Goal: Information Seeking & Learning: Learn about a topic

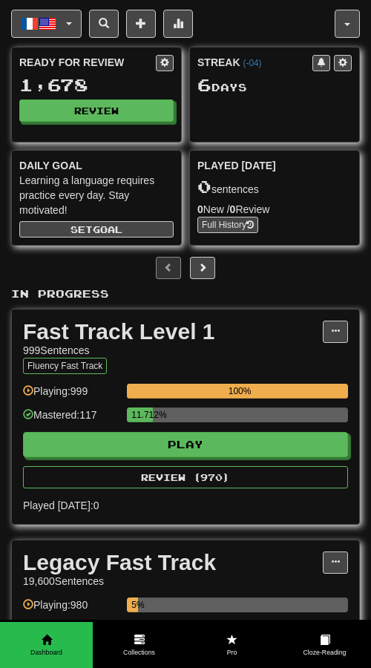
scroll to position [130, 0]
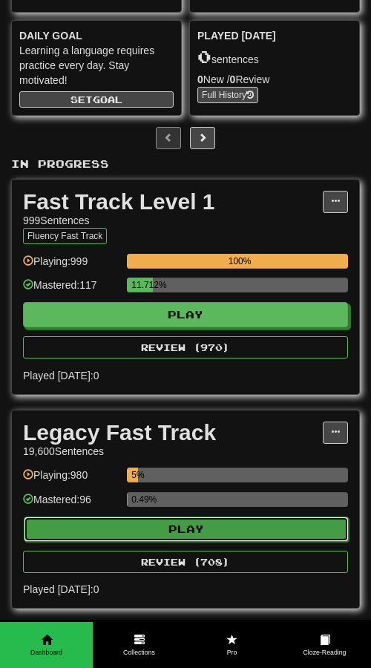
click at [125, 526] on button "Play" at bounding box center [186, 529] width 325 height 25
select select "**"
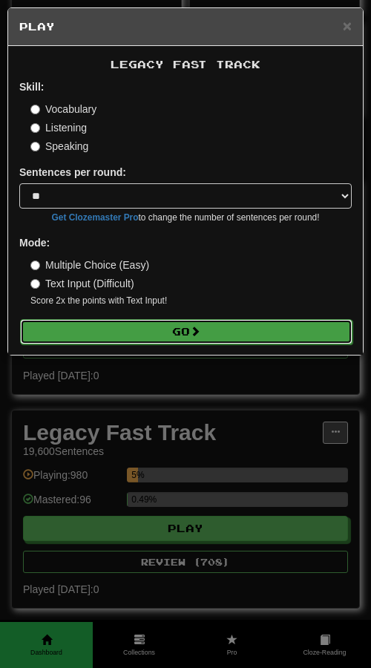
click at [123, 336] on button "Go" at bounding box center [186, 331] width 333 height 25
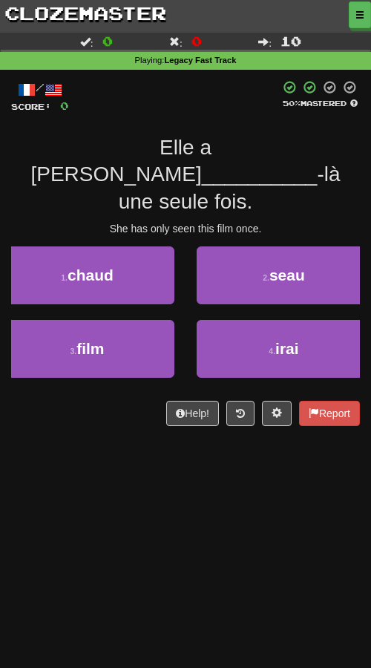
click at [45, 221] on div "She has only seen this film once." at bounding box center [185, 228] width 349 height 15
click at [42, 193] on div "/ Score: 0 50 % Mastered Elle a vu ce __________ -là une seule fois. She has on…" at bounding box center [185, 253] width 349 height 346
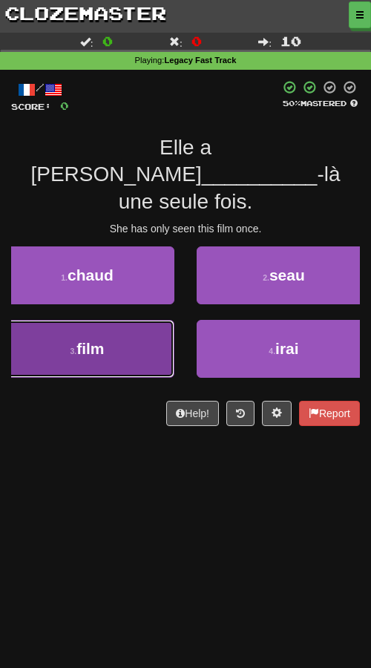
click at [73, 335] on button "3 . film" at bounding box center [87, 349] width 174 height 58
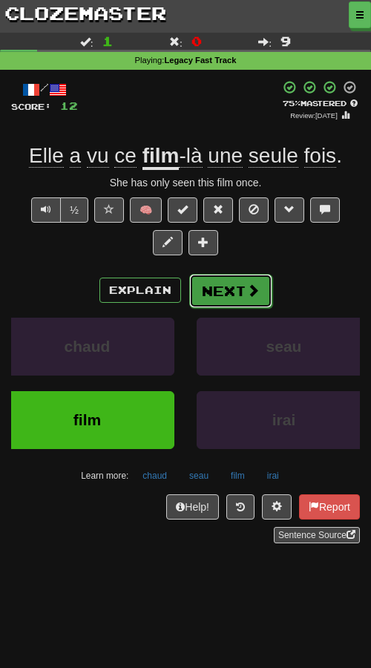
click at [223, 295] on button "Next" at bounding box center [230, 291] width 83 height 34
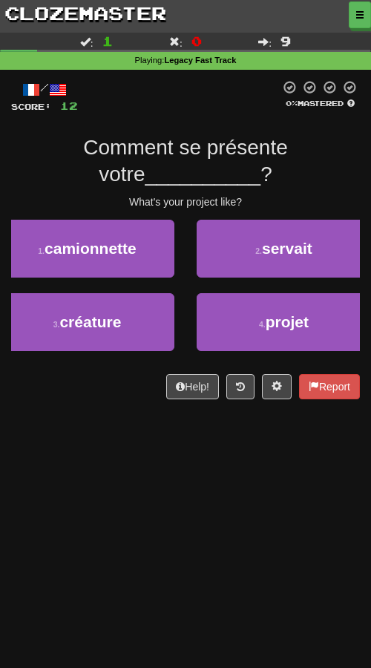
click at [92, 525] on div "Dashboard Clozemaster Kyneru / Toggle Dropdown Dashboard Leaderboard Activity F…" at bounding box center [185, 334] width 371 height 668
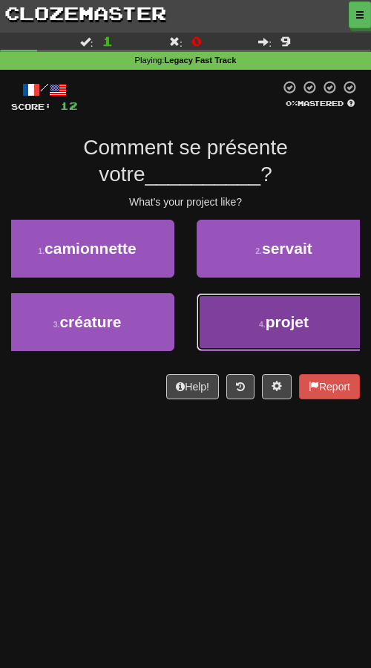
click at [249, 343] on button "4 . projet" at bounding box center [284, 322] width 174 height 58
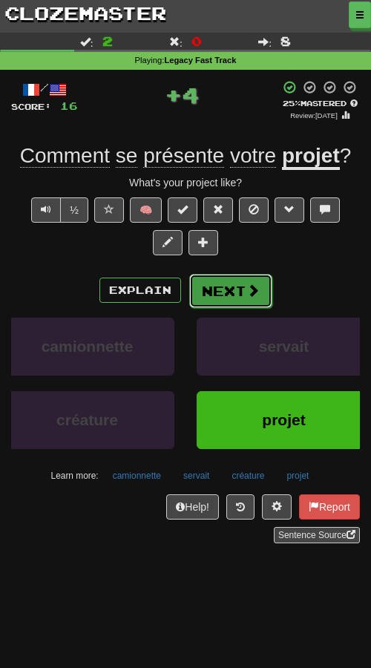
click at [206, 295] on button "Next" at bounding box center [230, 291] width 83 height 34
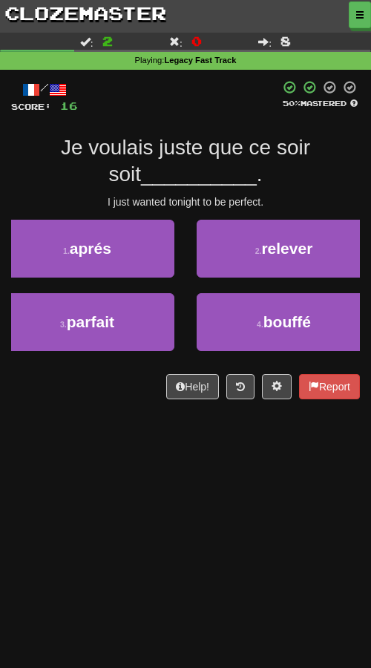
click at [121, 393] on div "Help! Report" at bounding box center [185, 386] width 349 height 25
click at [88, 478] on div "Dashboard Clozemaster Kyneru / Toggle Dropdown Dashboard Leaderboard Activity F…" at bounding box center [185, 334] width 371 height 668
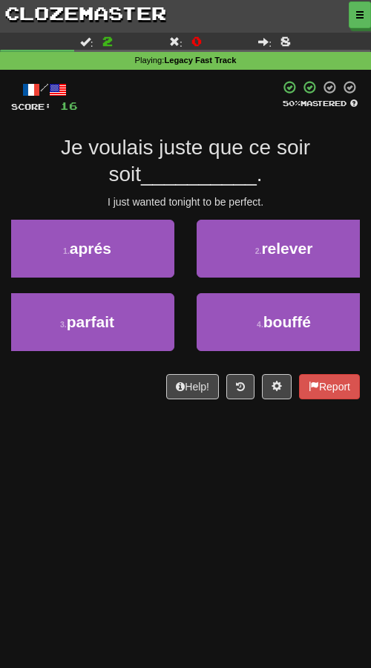
click at [88, 478] on div "Dashboard Clozemaster Kyneru / Toggle Dropdown Dashboard Leaderboard Activity F…" at bounding box center [185, 334] width 371 height 668
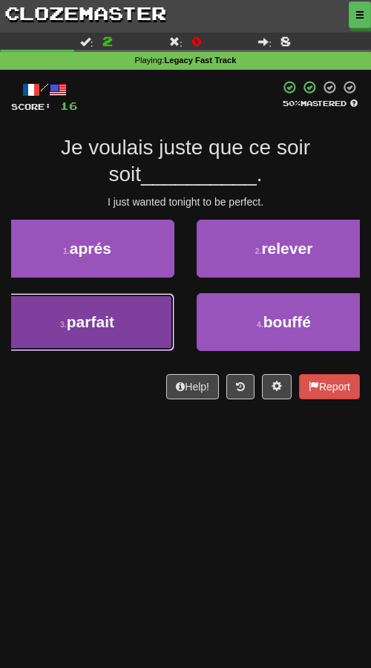
click at [123, 332] on button "3 . parfait" at bounding box center [87, 322] width 174 height 58
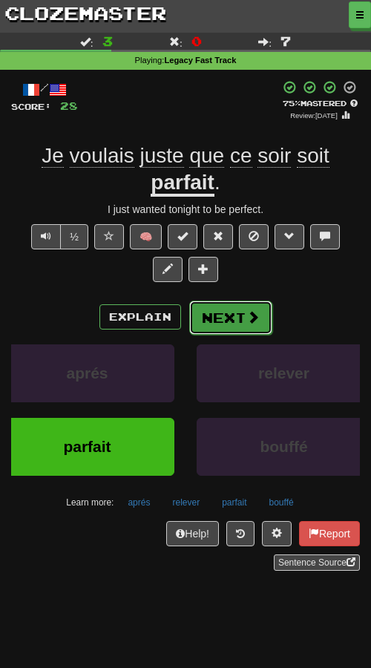
click at [218, 314] on button "Next" at bounding box center [230, 318] width 83 height 34
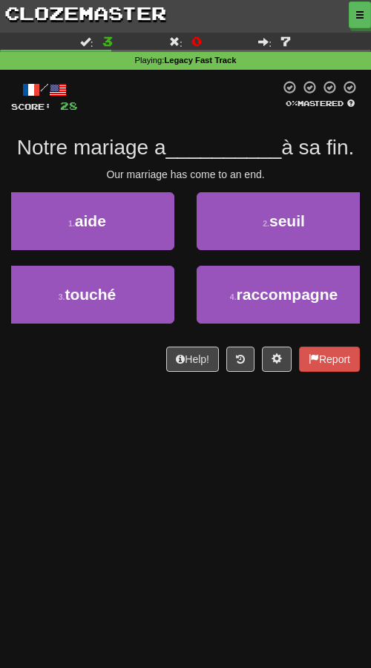
click at [181, 412] on div "Dashboard Clozemaster Kyneru / Toggle Dropdown Dashboard Leaderboard Activity F…" at bounding box center [185, 334] width 371 height 668
click at [174, 457] on div "Dashboard Clozemaster Kyneru / Toggle Dropdown Dashboard Leaderboard Activity F…" at bounding box center [185, 334] width 371 height 668
click at [11, 368] on div "Help! Report" at bounding box center [185, 359] width 349 height 25
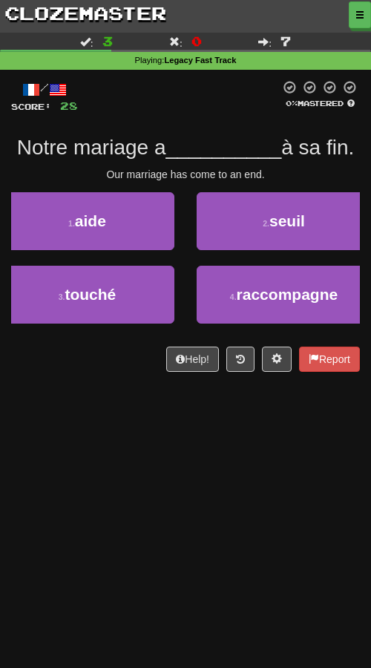
click at [11, 368] on div "Help! Report" at bounding box center [185, 359] width 349 height 25
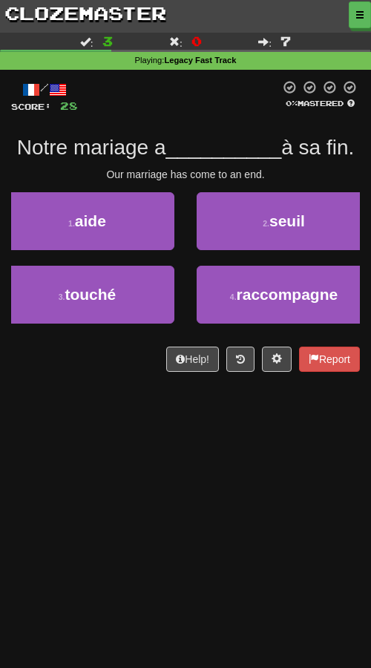
click at [11, 368] on div "Help! Report" at bounding box center [185, 359] width 349 height 25
click at [73, 464] on div "Dashboard Clozemaster Kyneru / Toggle Dropdown Dashboard Leaderboard Activity F…" at bounding box center [185, 334] width 371 height 668
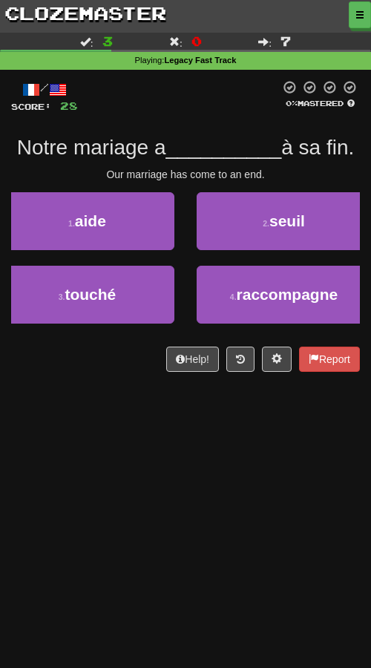
click at [73, 464] on div "Dashboard Clozemaster Kyneru / Toggle Dropdown Dashboard Leaderboard Activity F…" at bounding box center [185, 334] width 371 height 668
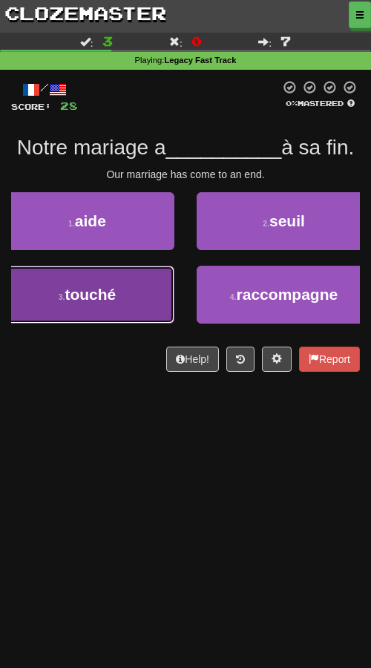
click at [118, 310] on button "3 . touché" at bounding box center [87, 295] width 174 height 58
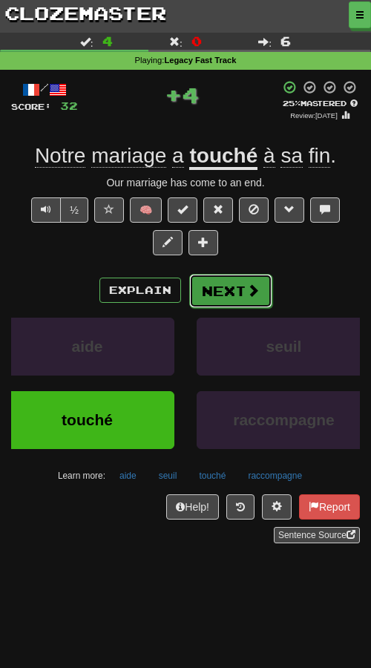
click at [239, 287] on button "Next" at bounding box center [230, 291] width 83 height 34
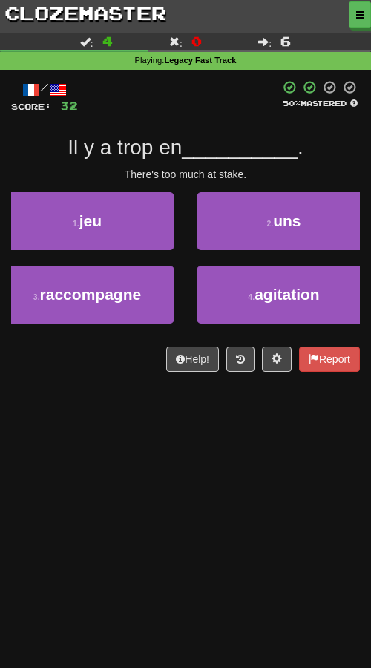
click at [160, 478] on div "Dashboard Clozemaster Kyneru / Toggle Dropdown Dashboard Leaderboard Activity F…" at bounding box center [185, 334] width 371 height 668
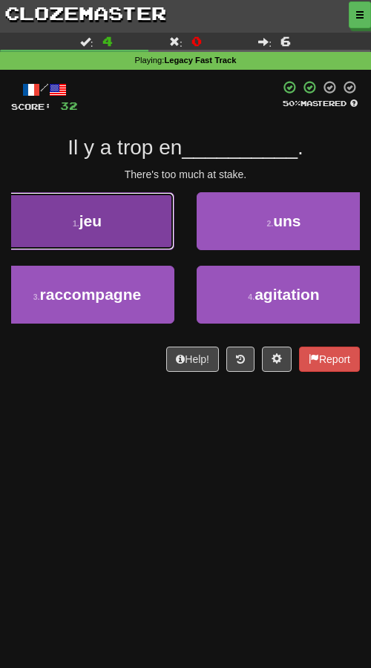
click at [159, 226] on button "1 . jeu" at bounding box center [87, 221] width 174 height 58
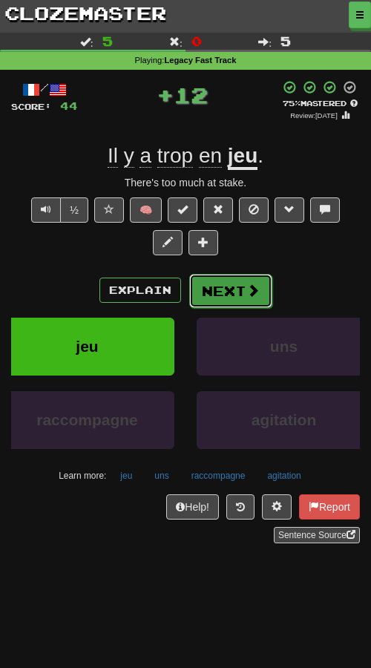
click at [256, 290] on span at bounding box center [252, 290] width 13 height 13
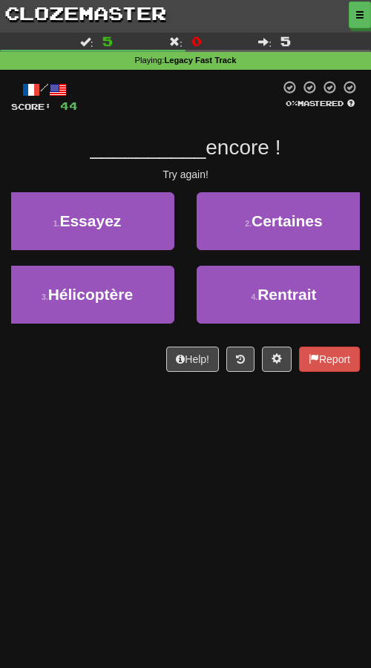
click at [97, 427] on div "Dashboard Clozemaster Kyneru / Toggle Dropdown Dashboard Leaderboard Activity F…" at bounding box center [185, 334] width 371 height 668
click at [128, 486] on div "Dashboard Clozemaster Kyneru / Toggle Dropdown Dashboard Leaderboard Activity F…" at bounding box center [185, 334] width 371 height 668
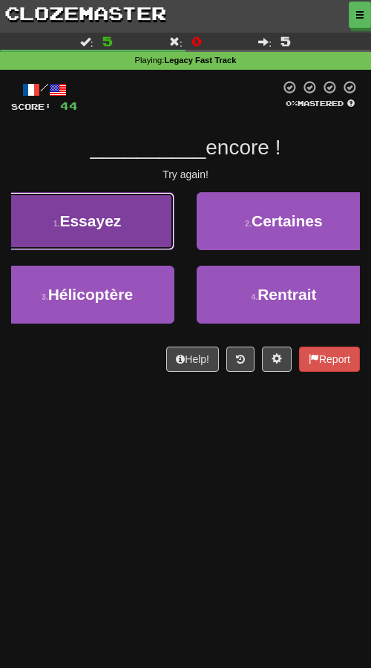
click at [130, 222] on button "1 . Essayez" at bounding box center [87, 221] width 174 height 58
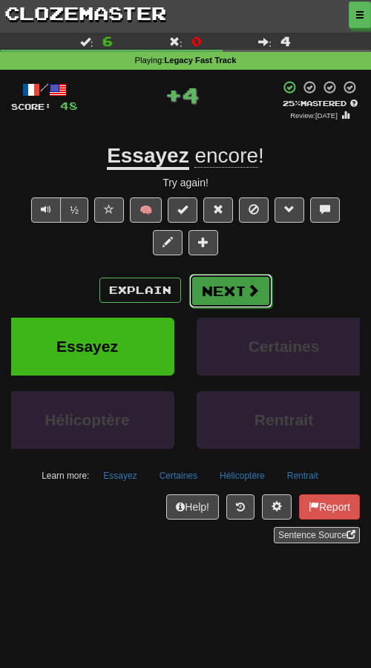
click at [218, 287] on button "Next" at bounding box center [230, 291] width 83 height 34
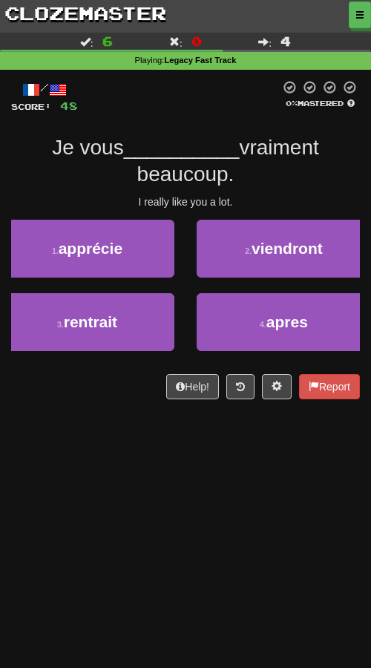
click at [182, 506] on div "Dashboard Clozemaster Kyneru / Toggle Dropdown Dashboard Leaderboard Activity F…" at bounding box center [185, 334] width 371 height 668
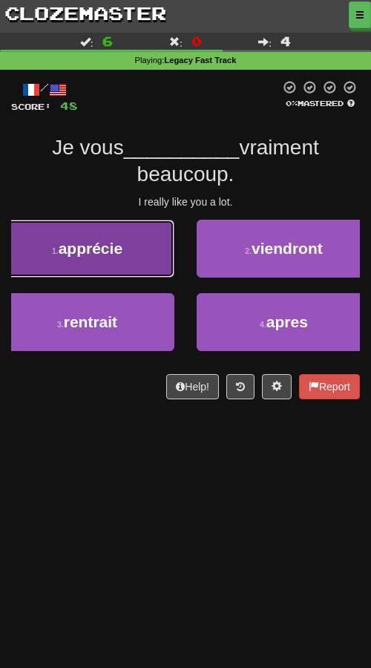
click at [120, 254] on span "apprécie" at bounding box center [91, 248] width 64 height 17
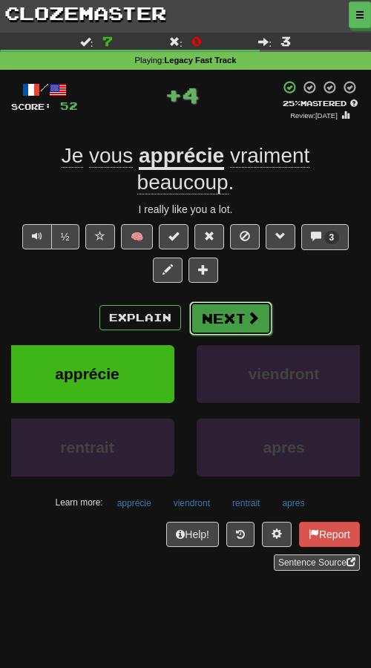
click at [223, 324] on button "Next" at bounding box center [230, 318] width 83 height 34
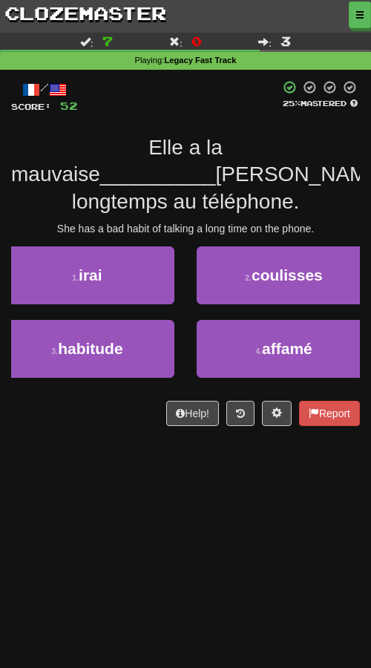
click at [162, 464] on div "Dashboard Clozemaster Kyneru / Toggle Dropdown Dashboard Leaderboard Activity F…" at bounding box center [185, 334] width 371 height 668
click at [122, 418] on div "/ Score: 52 25 % Mastered Elle a la mauvaise __________ de parler longtemps au …" at bounding box center [185, 258] width 349 height 377
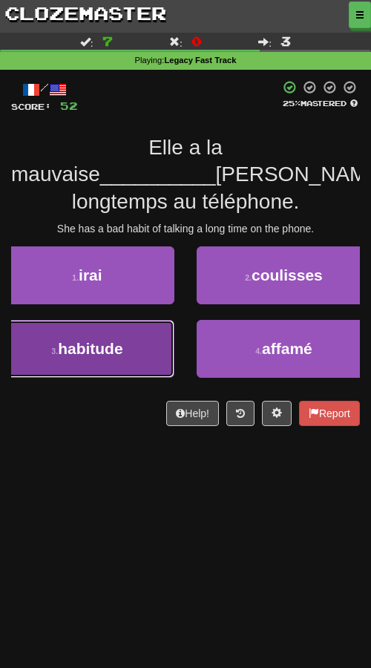
click at [122, 340] on span "habitude" at bounding box center [90, 348] width 65 height 17
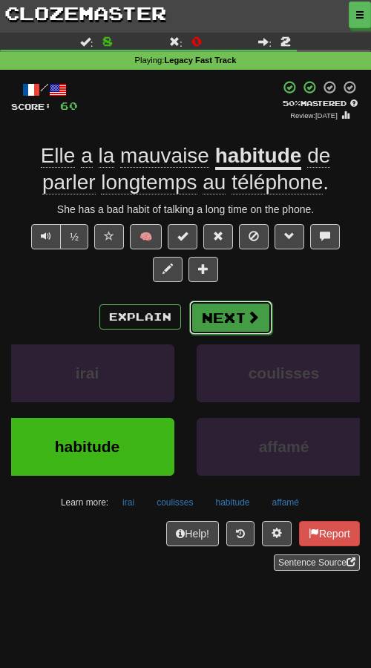
click at [220, 314] on button "Next" at bounding box center [230, 318] width 83 height 34
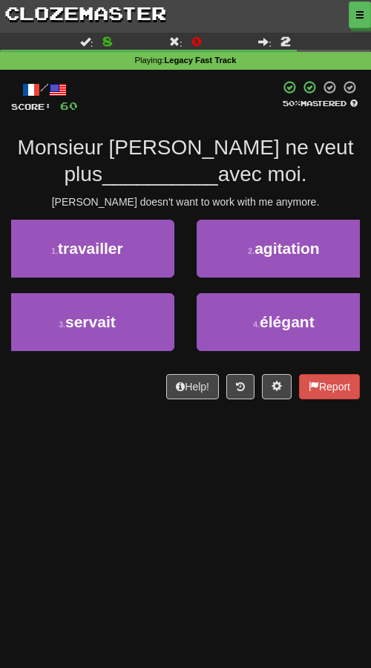
click at [154, 536] on div "Dashboard Clozemaster Kyneru / Toggle Dropdown Dashboard Leaderboard Activity F…" at bounding box center [185, 334] width 371 height 668
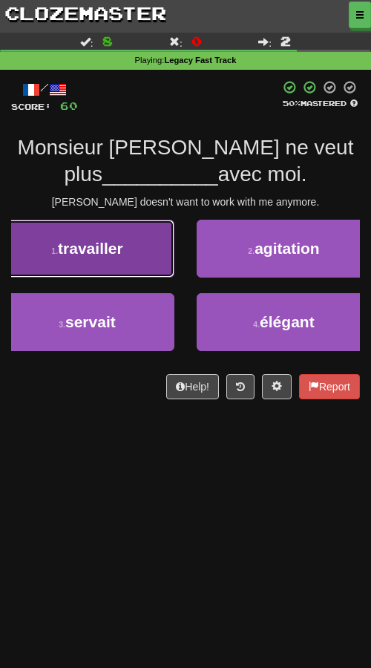
click at [118, 245] on span "travailler" at bounding box center [90, 248] width 65 height 17
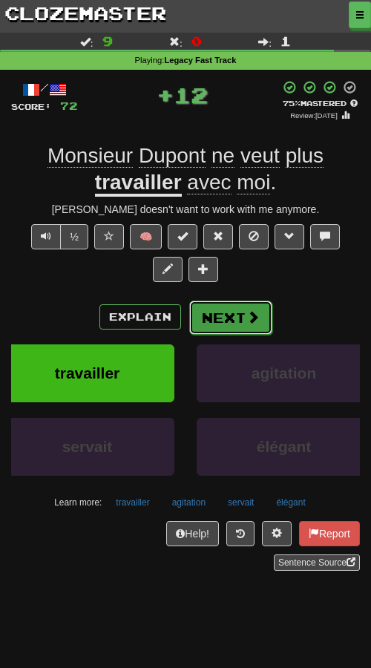
click at [224, 316] on button "Next" at bounding box center [230, 318] width 83 height 34
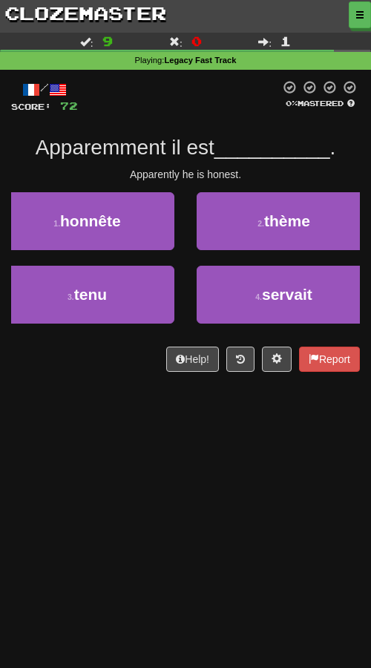
click at [84, 525] on div "Dashboard Clozemaster Kyneru / Toggle Dropdown Dashboard Leaderboard Activity F…" at bounding box center [185, 334] width 371 height 668
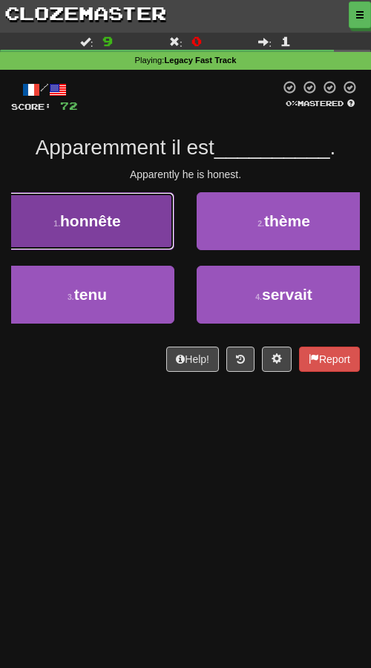
click at [158, 220] on button "1 . honnête" at bounding box center [87, 221] width 174 height 58
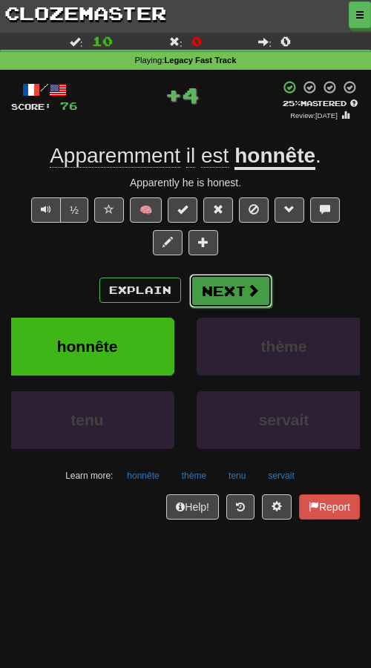
click at [207, 291] on button "Next" at bounding box center [230, 291] width 83 height 34
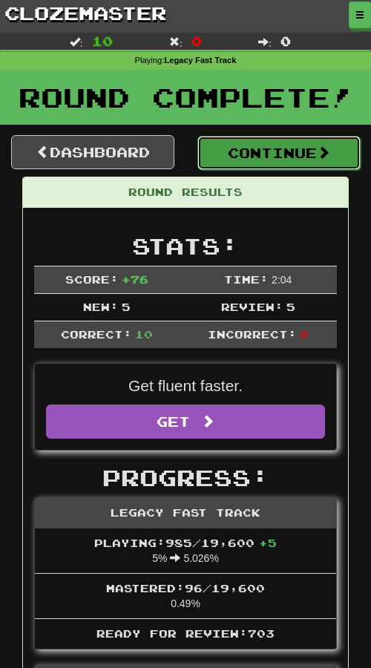
click at [226, 156] on button "Continue" at bounding box center [278, 153] width 163 height 34
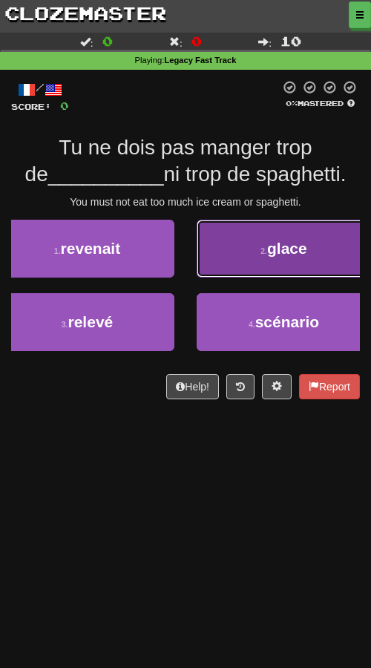
click at [259, 268] on button "2 . glace" at bounding box center [284, 249] width 174 height 58
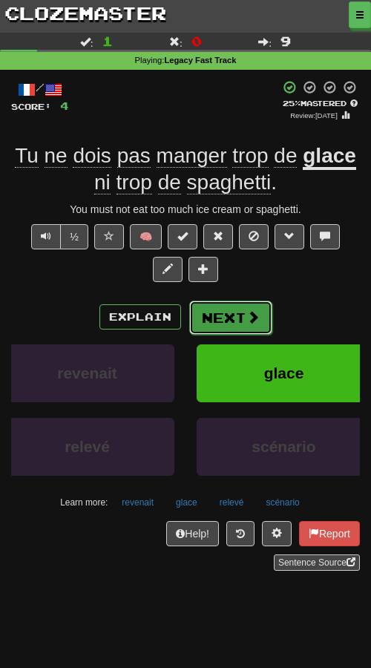
click at [241, 318] on button "Next" at bounding box center [230, 318] width 83 height 34
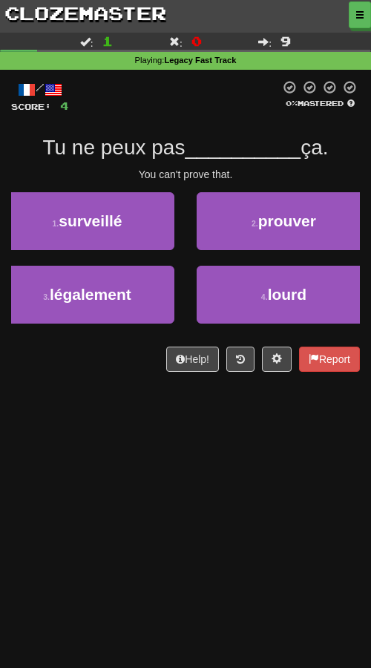
click at [196, 464] on div "Dashboard Clozemaster Kyneru / Toggle Dropdown Dashboard Leaderboard Activity F…" at bounding box center [185, 334] width 371 height 668
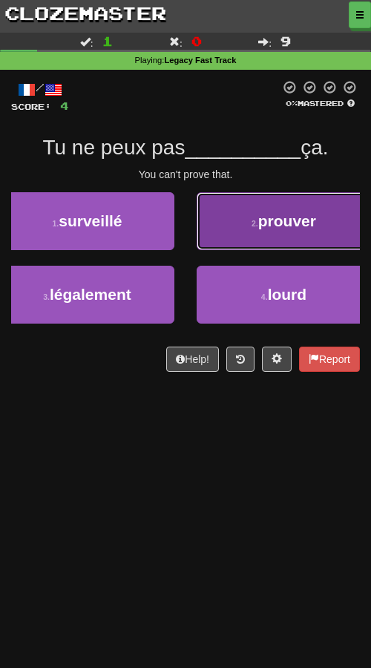
click at [216, 244] on button "2 . prouver" at bounding box center [284, 221] width 174 height 58
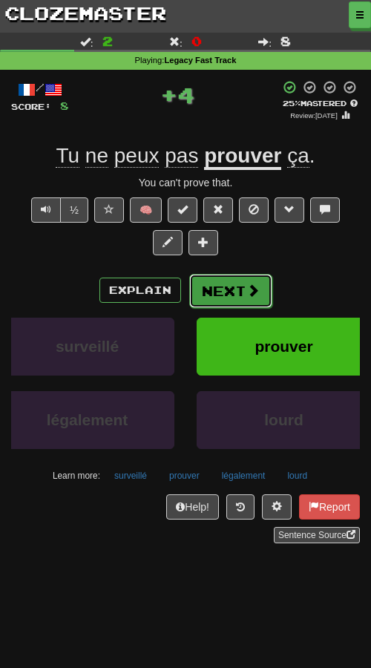
click at [216, 292] on button "Next" at bounding box center [230, 291] width 83 height 34
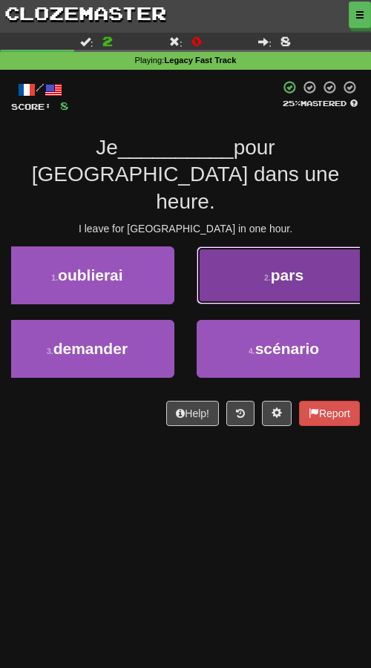
click at [279, 263] on button "2 . pars" at bounding box center [284, 275] width 174 height 58
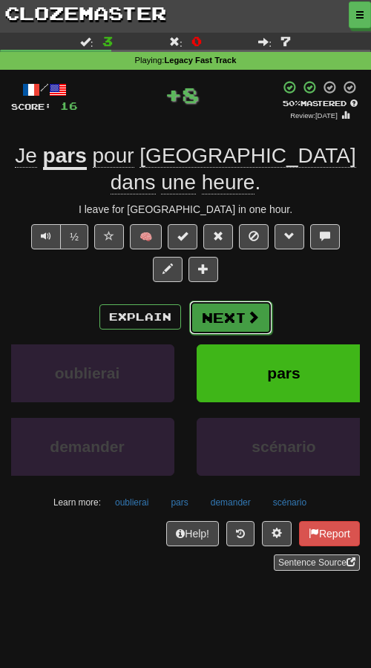
click at [240, 313] on button "Next" at bounding box center [230, 318] width 83 height 34
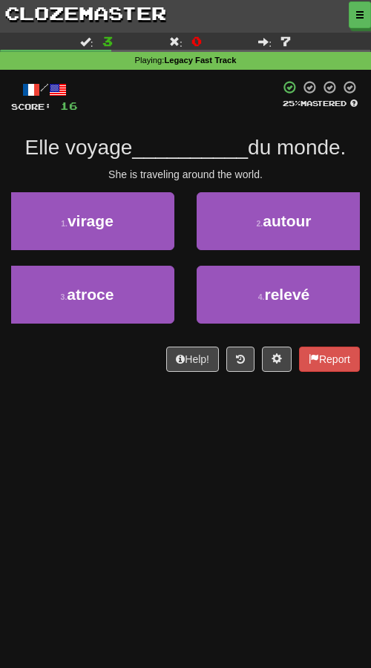
click at [133, 549] on div "Dashboard Clozemaster Kyneru / Toggle Dropdown Dashboard Leaderboard Activity F…" at bounding box center [185, 334] width 371 height 668
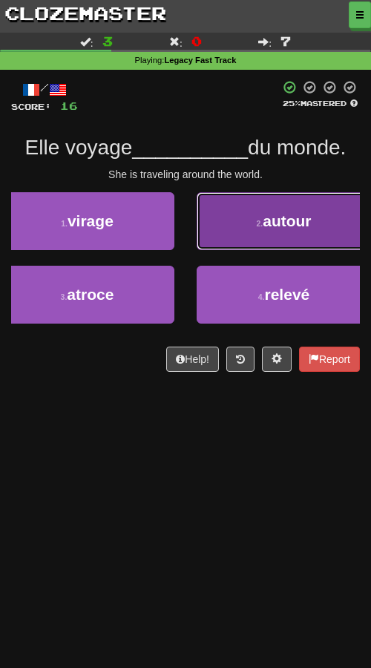
click at [249, 229] on button "2 . autour" at bounding box center [284, 221] width 174 height 58
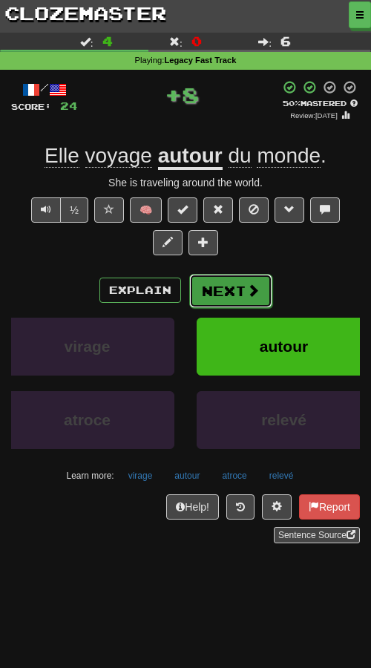
click at [214, 281] on button "Next" at bounding box center [230, 291] width 83 height 34
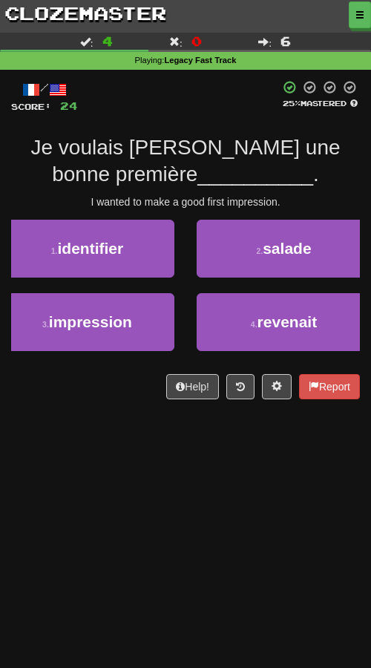
click at [146, 456] on div "Dashboard Clozemaster Kyneru / Toggle Dropdown Dashboard Leaderboard Activity F…" at bounding box center [185, 334] width 371 height 668
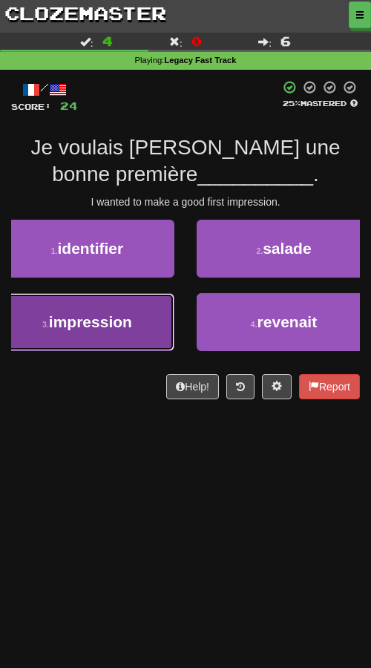
click at [142, 317] on button "3 . impression" at bounding box center [87, 322] width 174 height 58
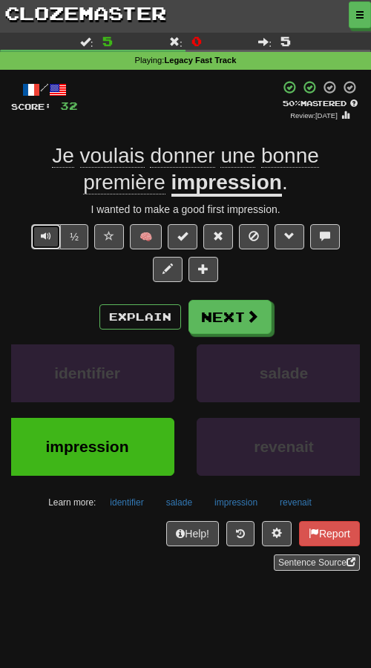
click at [35, 244] on button "Text-to-speech controls" at bounding box center [46, 236] width 30 height 25
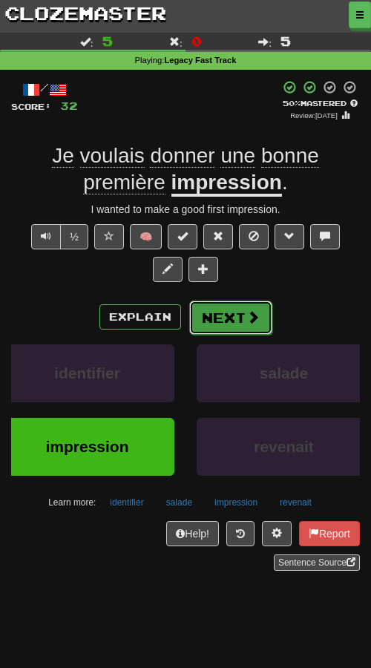
click at [229, 308] on button "Next" at bounding box center [230, 318] width 83 height 34
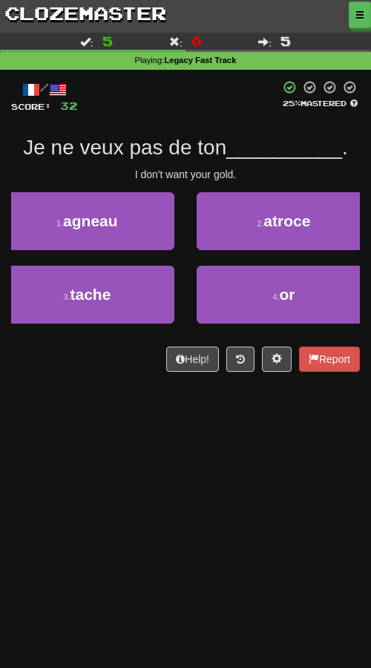
click at [193, 455] on div "Dashboard Clozemaster Kyneru / Toggle Dropdown Dashboard Leaderboard Activity F…" at bounding box center [185, 334] width 371 height 668
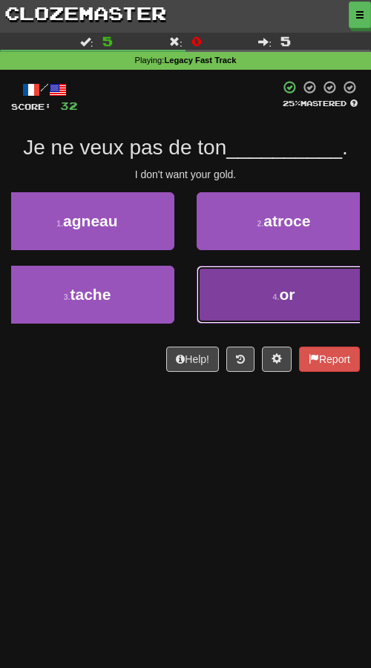
click at [223, 299] on button "4 . or" at bounding box center [284, 295] width 174 height 58
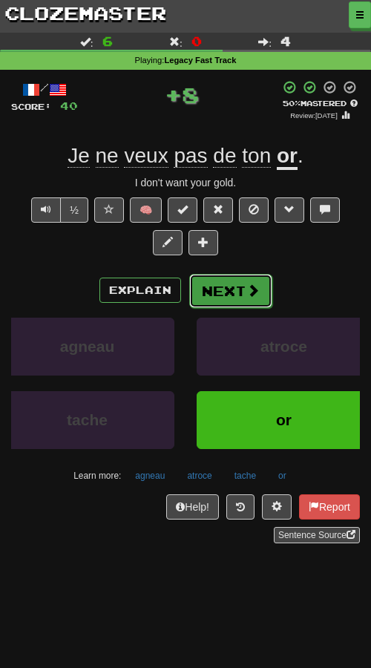
click at [226, 290] on button "Next" at bounding box center [230, 291] width 83 height 34
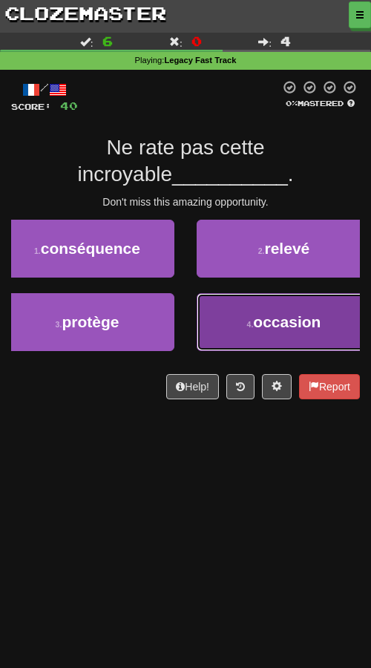
click at [218, 316] on button "4 . occasion" at bounding box center [284, 322] width 174 height 58
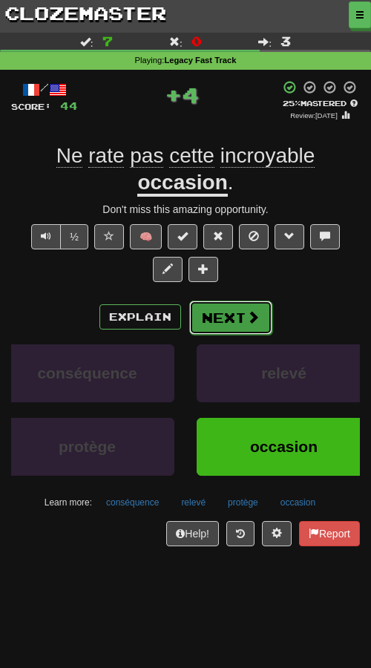
click at [217, 318] on button "Next" at bounding box center [230, 318] width 83 height 34
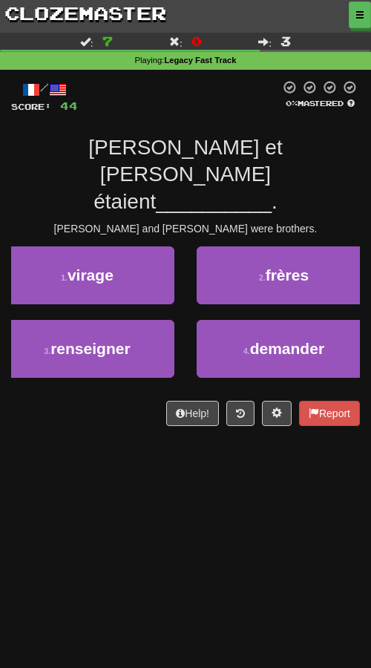
click at [185, 493] on div "Dashboard Clozemaster Kyneru / Toggle Dropdown Dashboard Leaderboard Activity F…" at bounding box center [185, 334] width 371 height 668
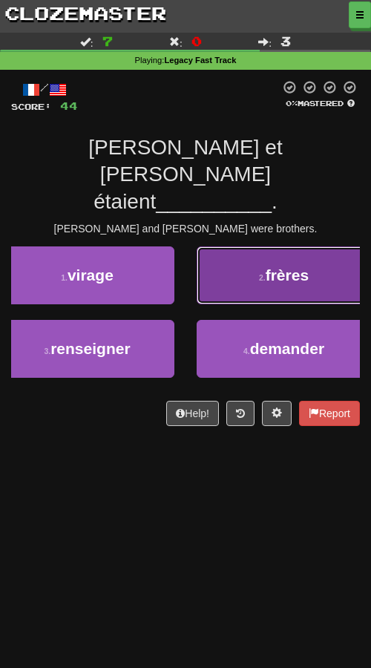
click at [217, 261] on button "2 . frères" at bounding box center [284, 275] width 174 height 58
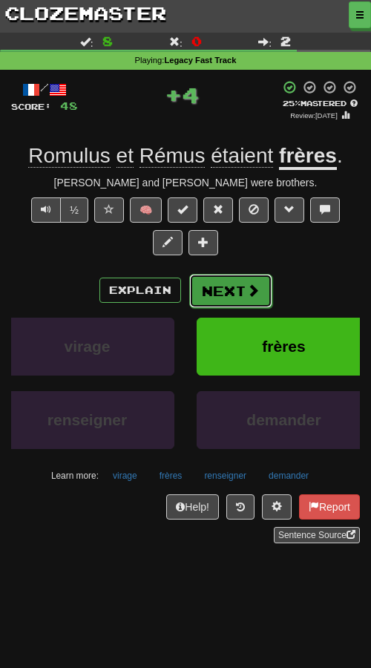
click at [226, 304] on button "Next" at bounding box center [230, 291] width 83 height 34
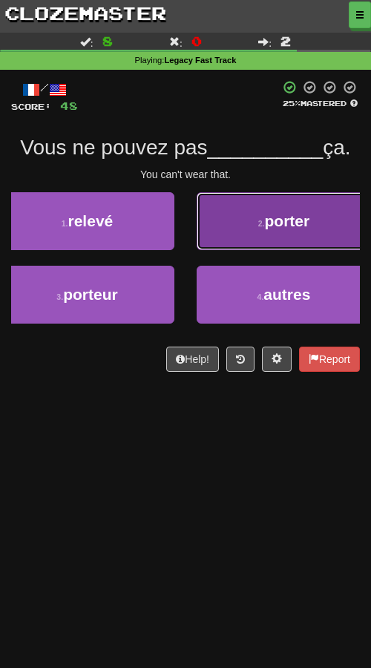
click at [219, 226] on button "2 . porter" at bounding box center [284, 221] width 174 height 58
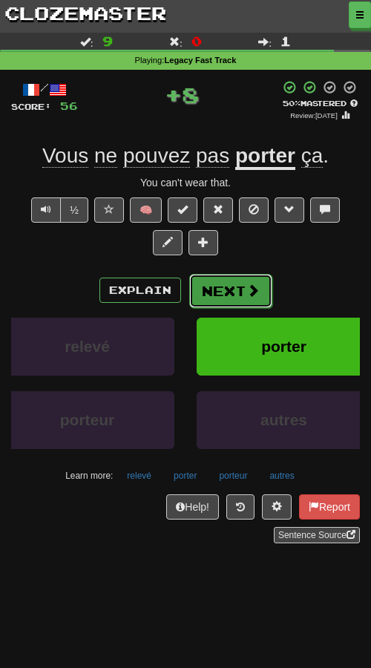
click at [228, 281] on button "Next" at bounding box center [230, 291] width 83 height 34
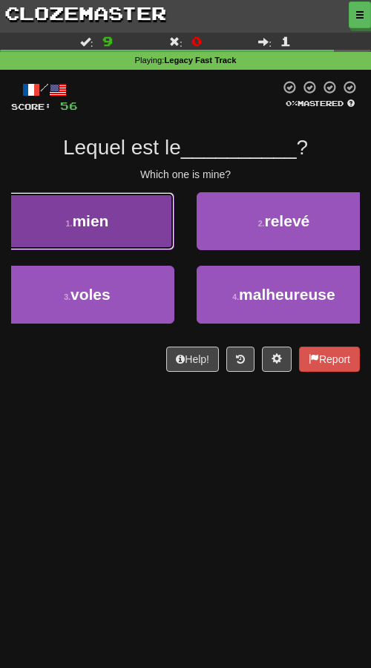
click at [126, 235] on button "1 . mien" at bounding box center [87, 221] width 174 height 58
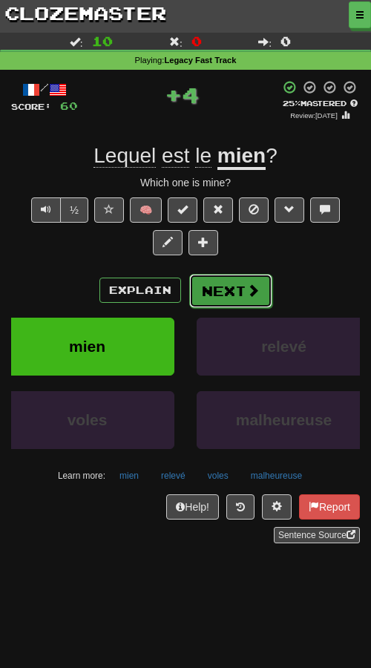
click at [216, 300] on button "Next" at bounding box center [230, 291] width 83 height 34
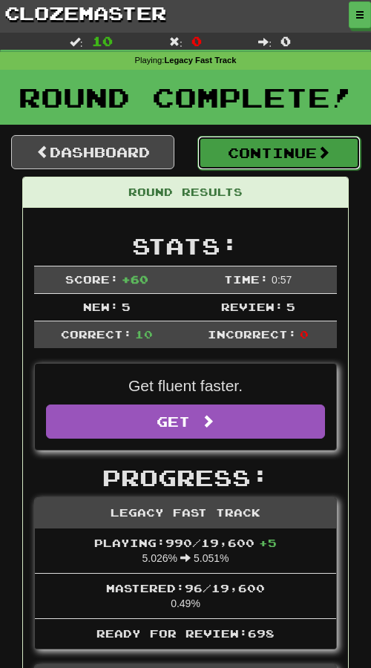
click at [242, 157] on button "Continue" at bounding box center [278, 153] width 163 height 34
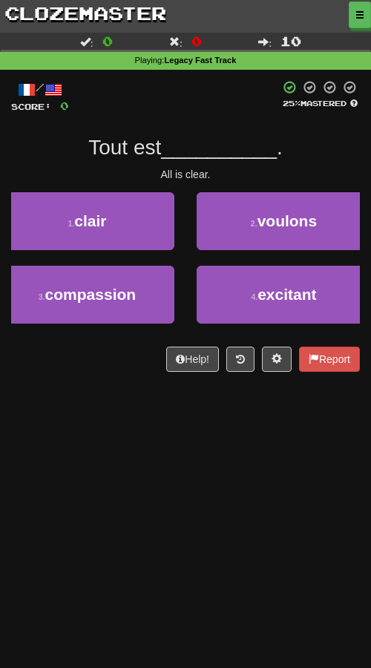
click at [79, 481] on div "Dashboard Clozemaster Kyneru / Toggle Dropdown Dashboard Leaderboard Activity F…" at bounding box center [185, 334] width 371 height 668
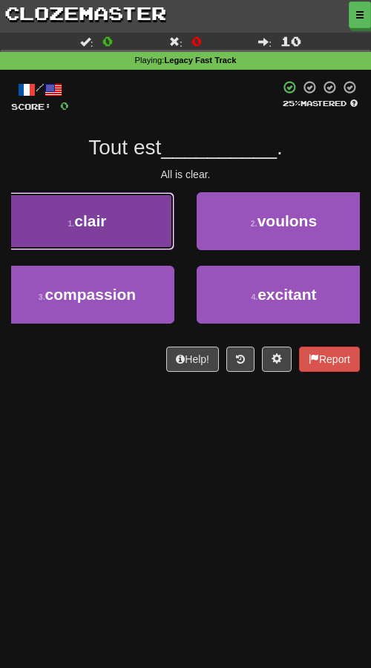
click at [144, 238] on button "1 . clair" at bounding box center [87, 221] width 174 height 58
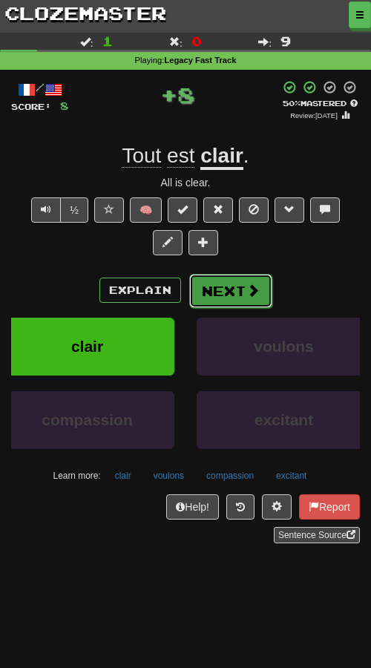
click at [218, 307] on button "Next" at bounding box center [230, 291] width 83 height 34
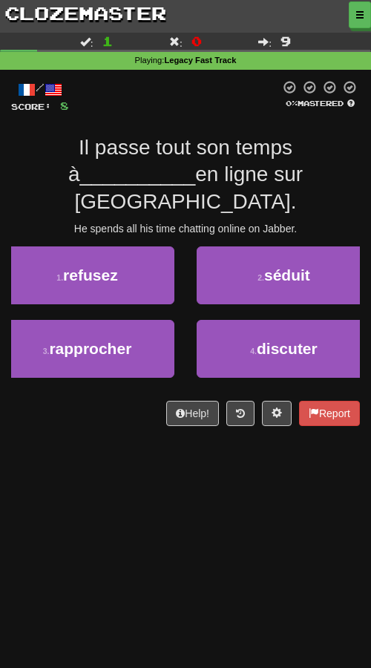
click at [151, 493] on div "Dashboard Clozemaster Kyneru / Toggle Dropdown Dashboard Leaderboard Activity F…" at bounding box center [185, 334] width 371 height 668
click at [151, 479] on div "Dashboard Clozemaster Kyneru / Toggle Dropdown Dashboard Leaderboard Activity F…" at bounding box center [185, 334] width 371 height 668
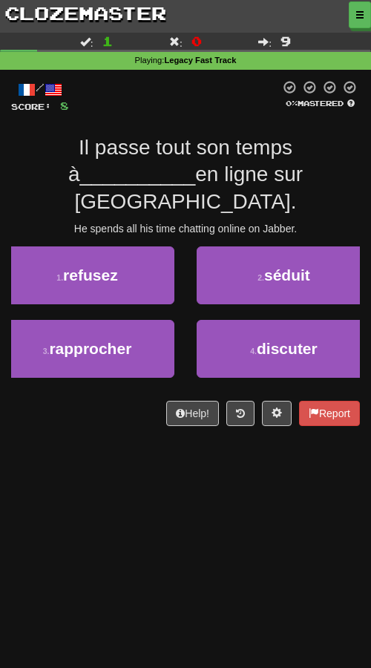
click at [151, 479] on div "Dashboard Clozemaster Kyneru / Toggle Dropdown Dashboard Leaderboard Activity F…" at bounding box center [185, 334] width 371 height 668
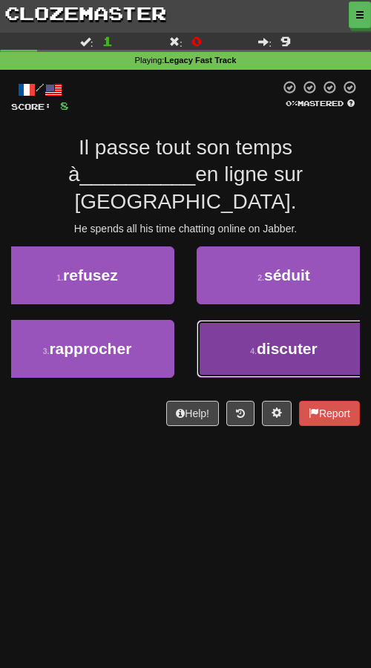
click at [223, 334] on button "4 . discuter" at bounding box center [284, 349] width 174 height 58
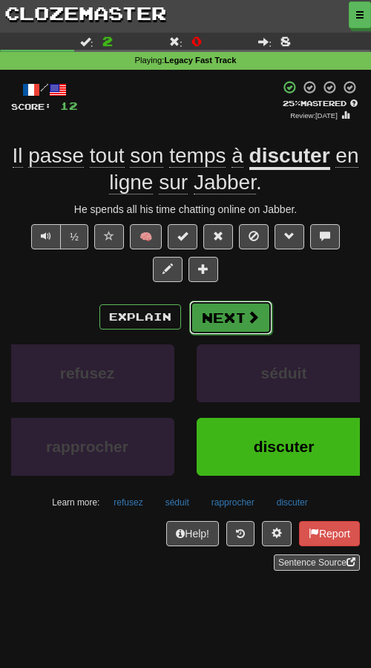
click at [222, 321] on button "Next" at bounding box center [230, 318] width 83 height 34
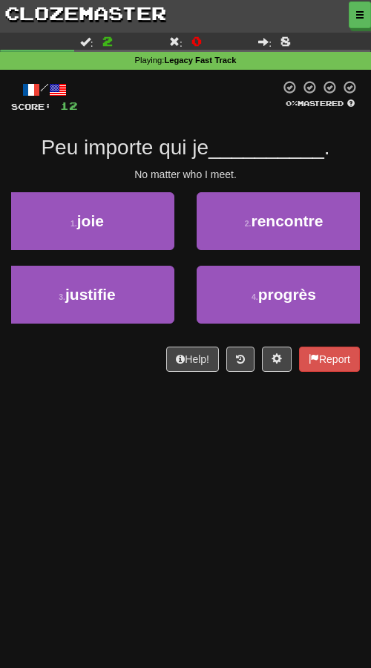
click at [167, 451] on div "Dashboard Clozemaster Kyneru / Toggle Dropdown Dashboard Leaderboard Activity F…" at bounding box center [185, 334] width 371 height 668
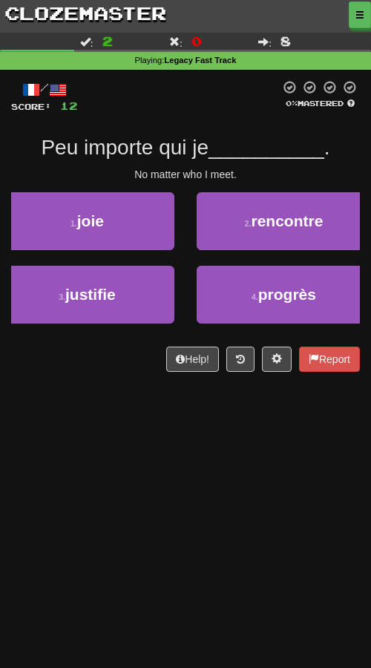
click at [174, 428] on div "Dashboard Clozemaster Kyneru / Toggle Dropdown Dashboard Leaderboard Activity F…" at bounding box center [185, 334] width 371 height 668
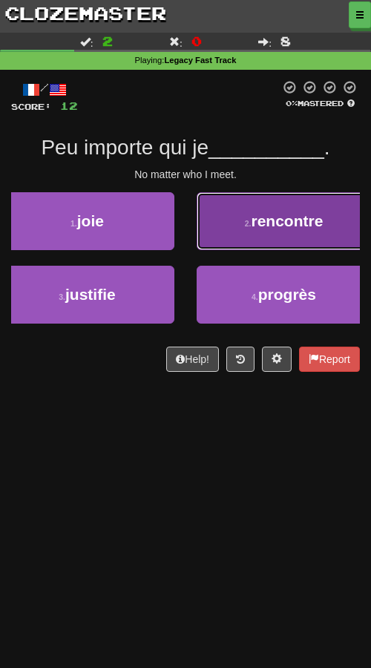
click at [218, 226] on button "2 . rencontre" at bounding box center [284, 221] width 174 height 58
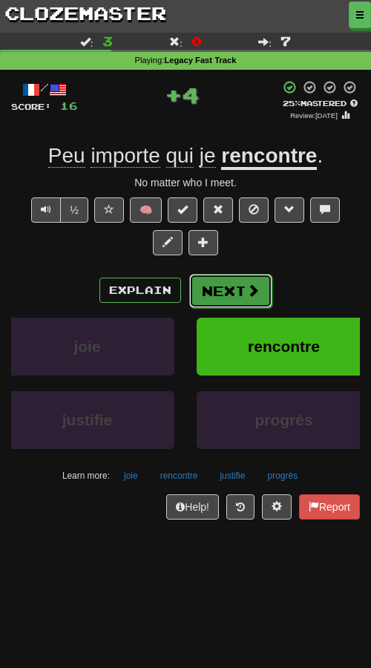
click at [209, 298] on button "Next" at bounding box center [230, 291] width 83 height 34
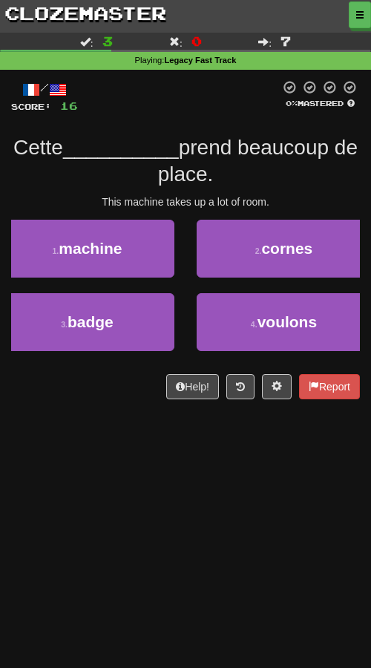
click at [158, 477] on div "Dashboard Clozemaster Kyneru / Toggle Dropdown Dashboard Leaderboard Activity F…" at bounding box center [185, 334] width 371 height 668
click at [92, 489] on div "Dashboard Clozemaster Kyneru / Toggle Dropdown Dashboard Leaderboard Activity F…" at bounding box center [185, 334] width 371 height 668
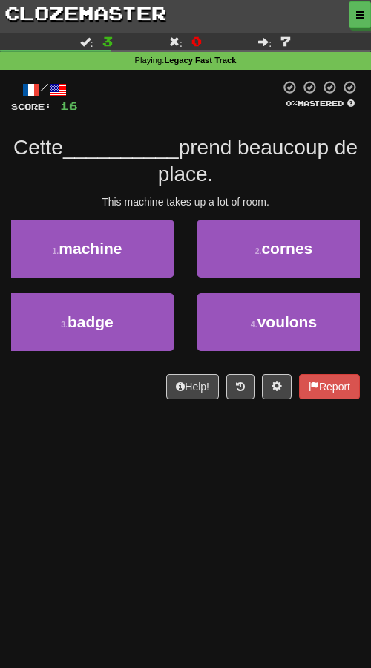
click at [92, 489] on div "Dashboard Clozemaster Kyneru / Toggle Dropdown Dashboard Leaderboard Activity F…" at bounding box center [185, 334] width 371 height 668
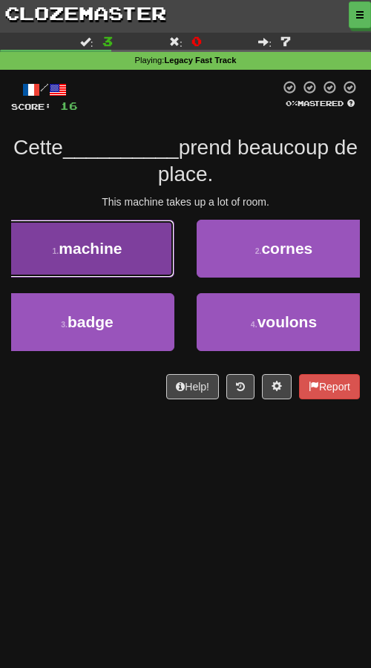
click at [137, 263] on button "1 . machine" at bounding box center [87, 249] width 174 height 58
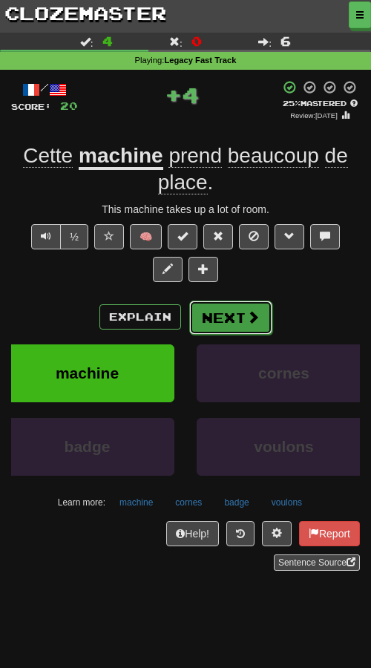
click at [212, 316] on button "Next" at bounding box center [230, 318] width 83 height 34
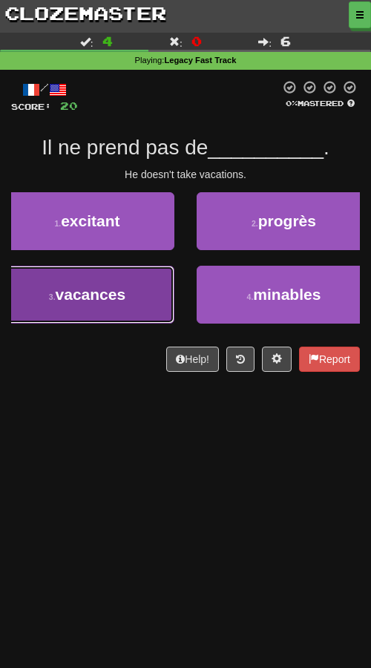
click at [89, 295] on span "vacances" at bounding box center [91, 294] width 71 height 17
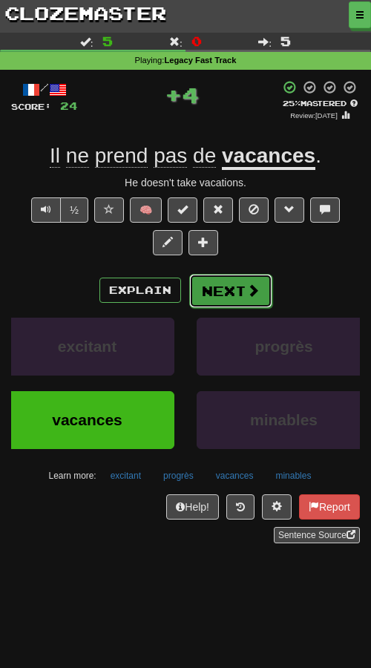
click at [236, 305] on button "Next" at bounding box center [230, 291] width 83 height 34
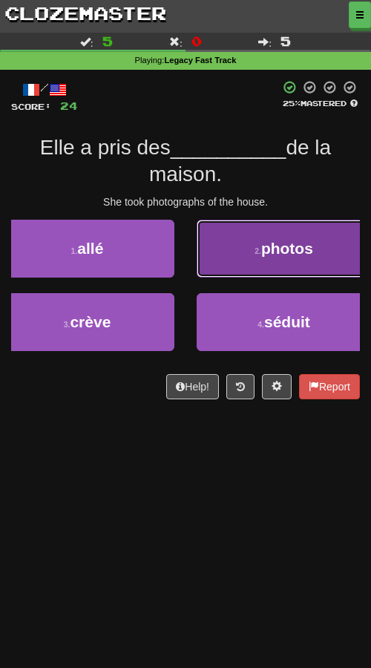
click at [265, 241] on span "photos" at bounding box center [287, 248] width 52 height 17
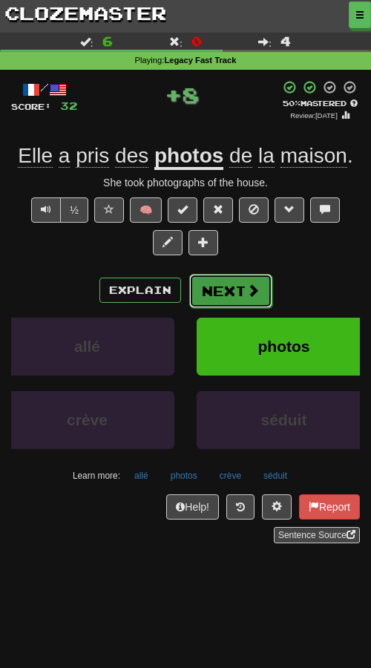
click at [243, 284] on button "Next" at bounding box center [230, 291] width 83 height 34
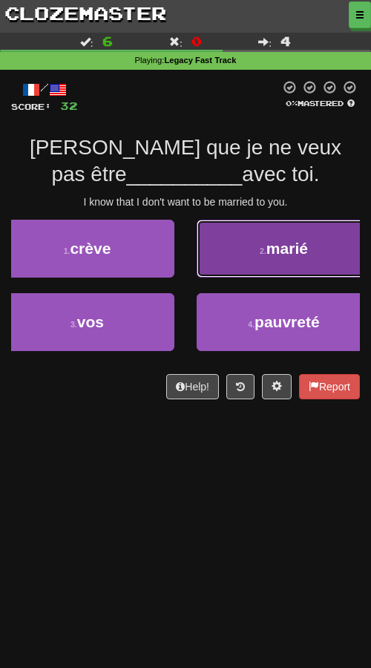
click at [272, 254] on span "marié" at bounding box center [288, 248] width 42 height 17
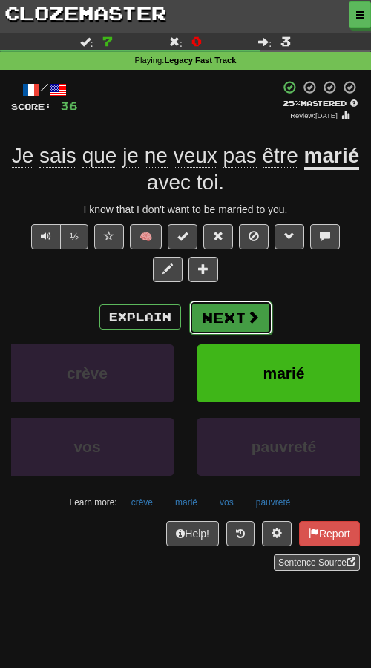
click at [248, 321] on span at bounding box center [252, 316] width 13 height 13
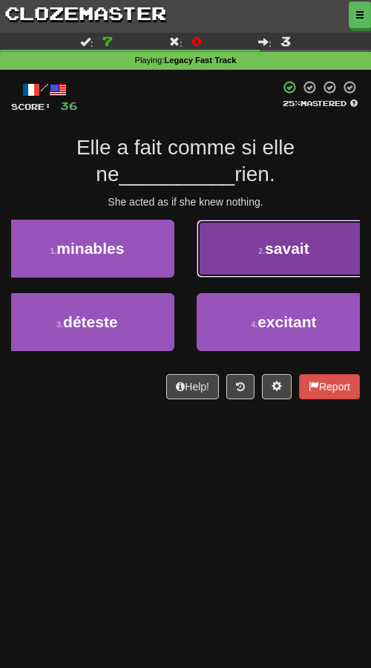
click at [252, 245] on button "2 . savait" at bounding box center [284, 249] width 174 height 58
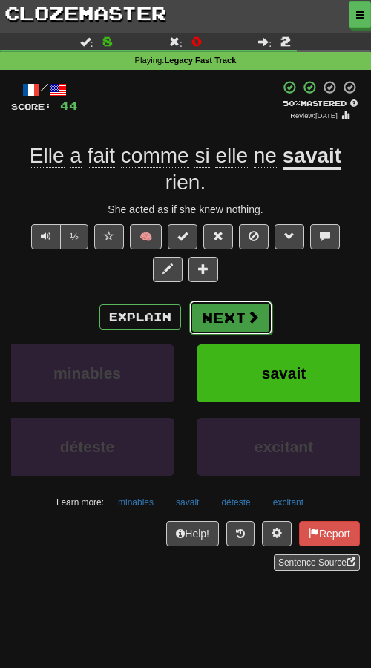
click at [234, 317] on button "Next" at bounding box center [230, 318] width 83 height 34
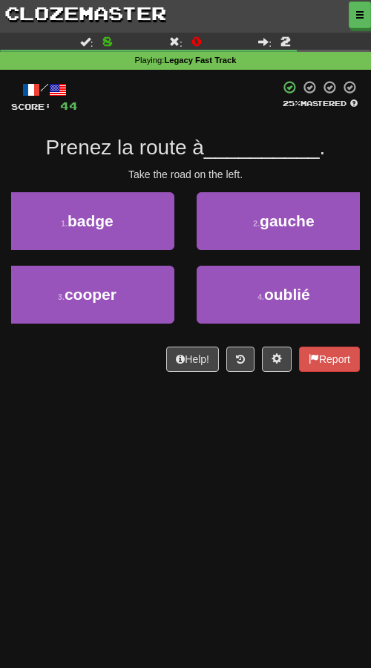
click at [152, 451] on div "Dashboard Clozemaster Kyneru / Toggle Dropdown Dashboard Leaderboard Activity F…" at bounding box center [185, 334] width 371 height 668
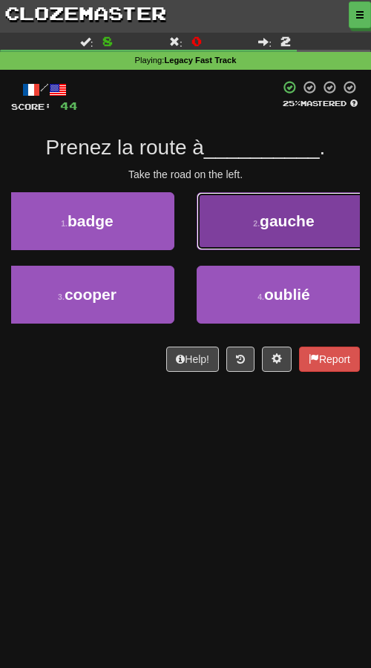
click at [252, 230] on button "2 . gauche" at bounding box center [284, 221] width 174 height 58
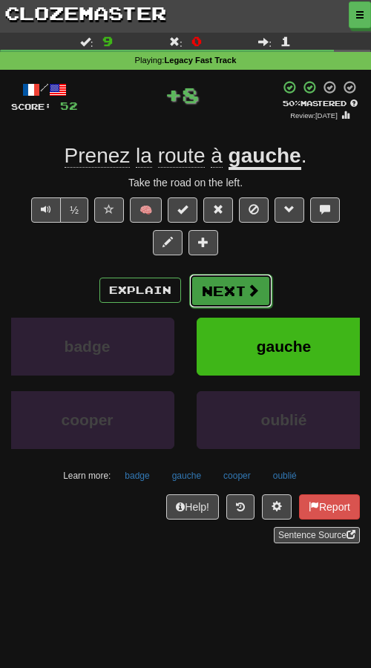
click at [223, 288] on button "Next" at bounding box center [230, 291] width 83 height 34
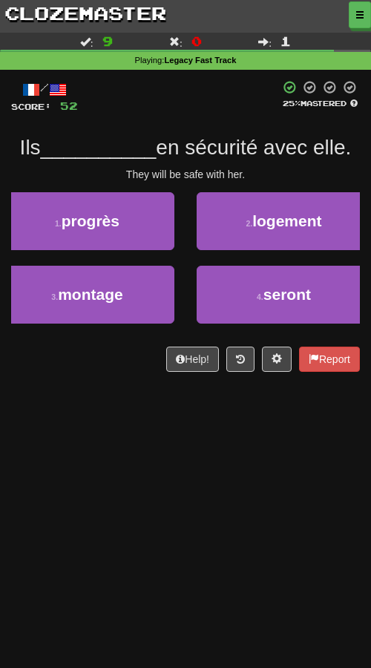
click at [126, 448] on div "Dashboard Clozemaster Kyneru / Toggle Dropdown Dashboard Leaderboard Activity F…" at bounding box center [185, 334] width 371 height 668
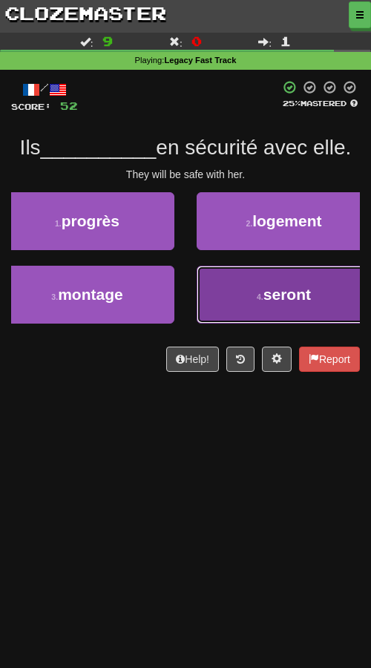
click at [279, 308] on button "4 . seront" at bounding box center [284, 295] width 174 height 58
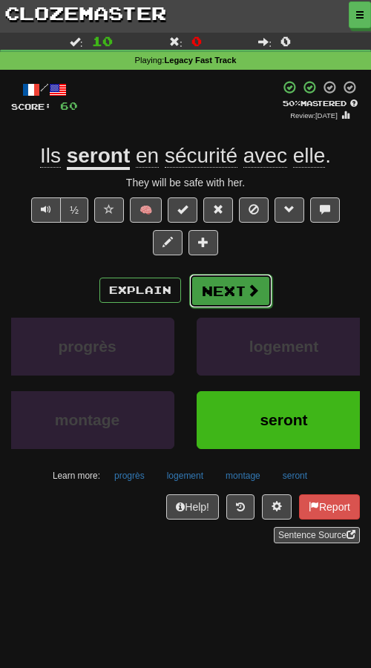
click at [235, 293] on button "Next" at bounding box center [230, 291] width 83 height 34
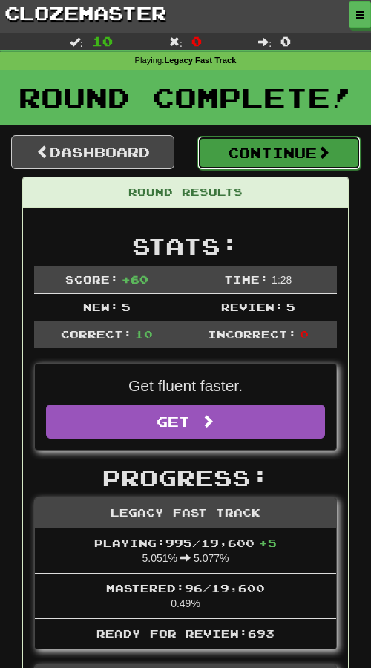
click at [275, 163] on button "Continue" at bounding box center [278, 153] width 163 height 34
